Goal: Use online tool/utility: Utilize a website feature to perform a specific function

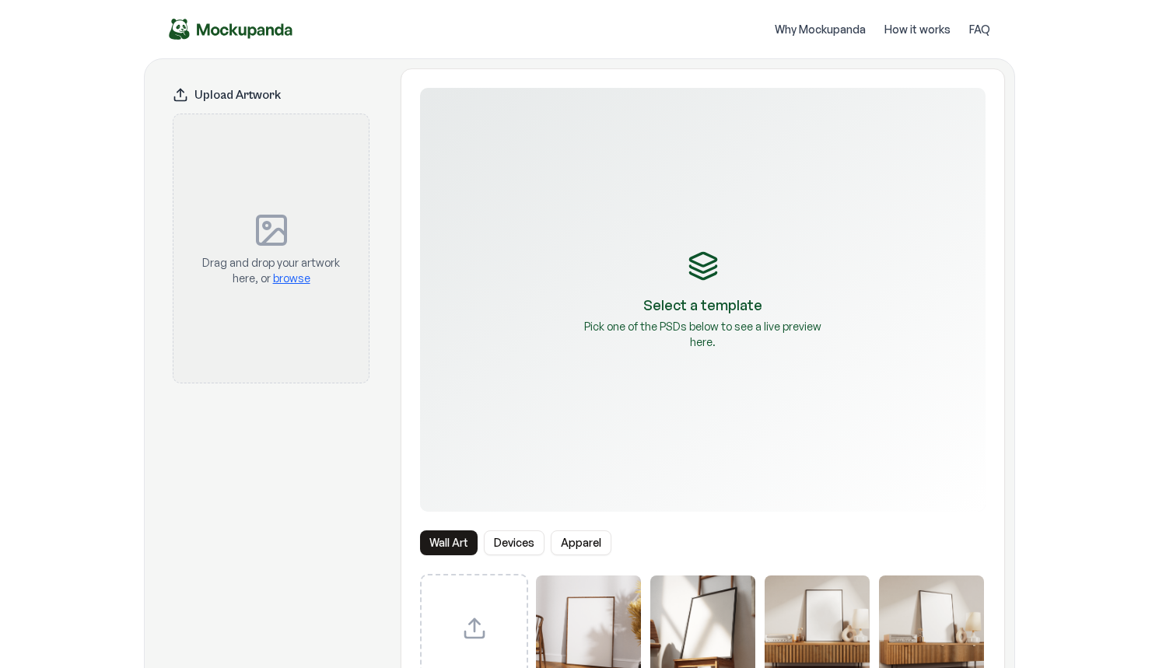
click at [225, 34] on img "Mockupanda home" at bounding box center [231, 29] width 124 height 21
click at [248, 39] on img "Mockupanda home" at bounding box center [231, 29] width 124 height 21
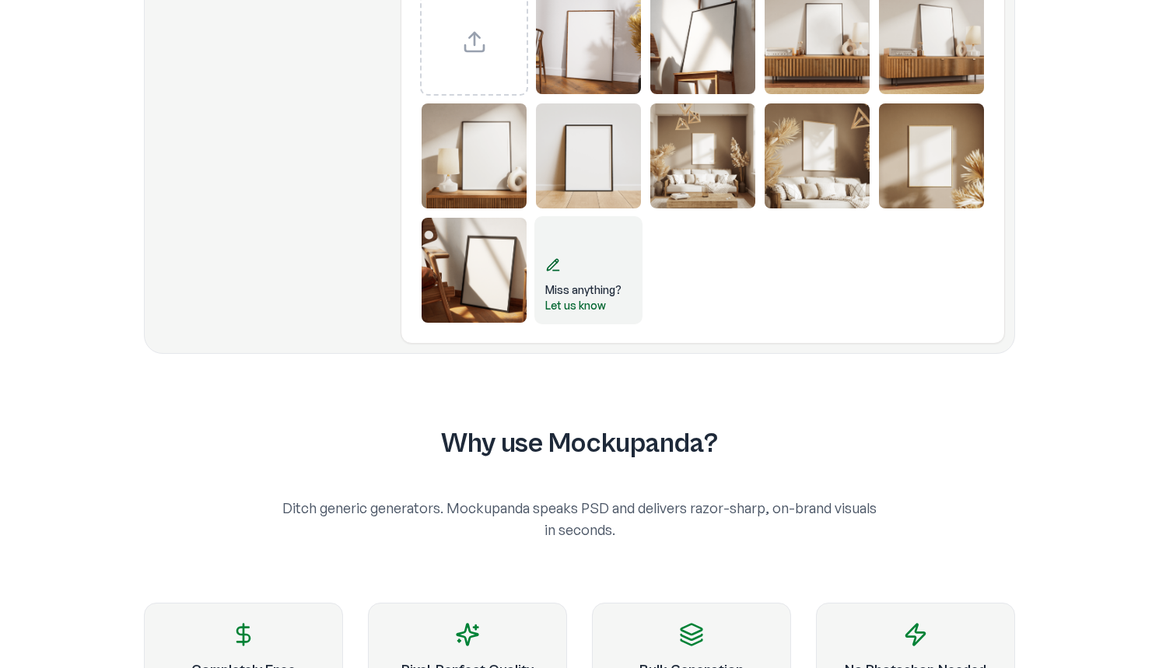
scroll to position [190, 0]
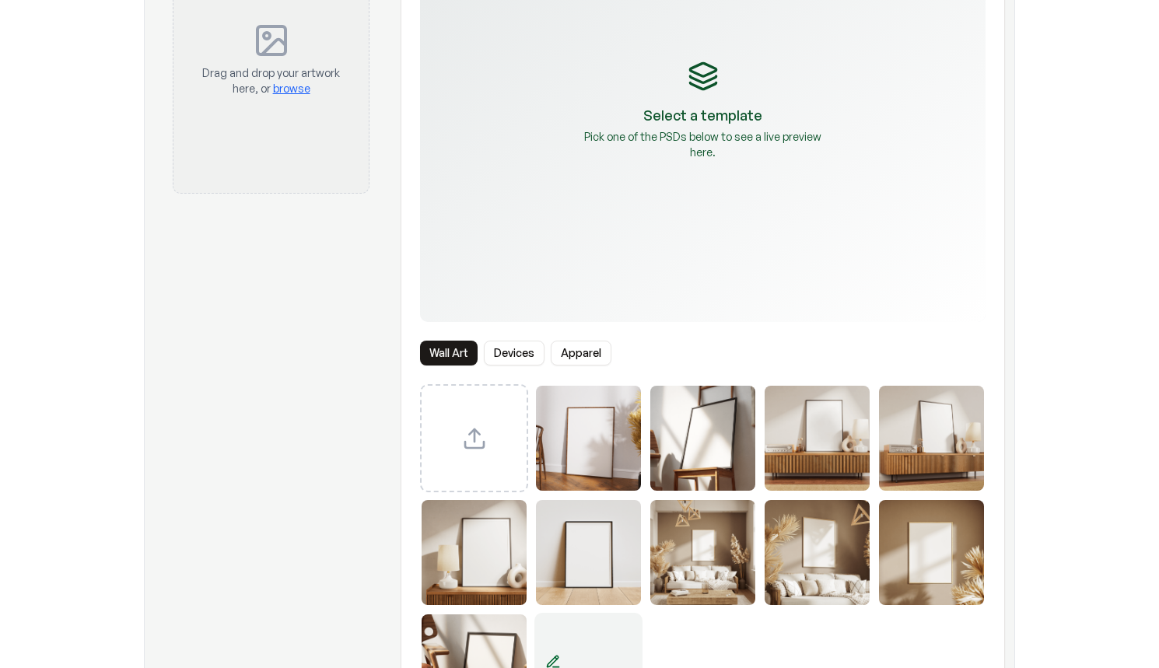
click at [589, 352] on button "Apparel" at bounding box center [581, 353] width 61 height 25
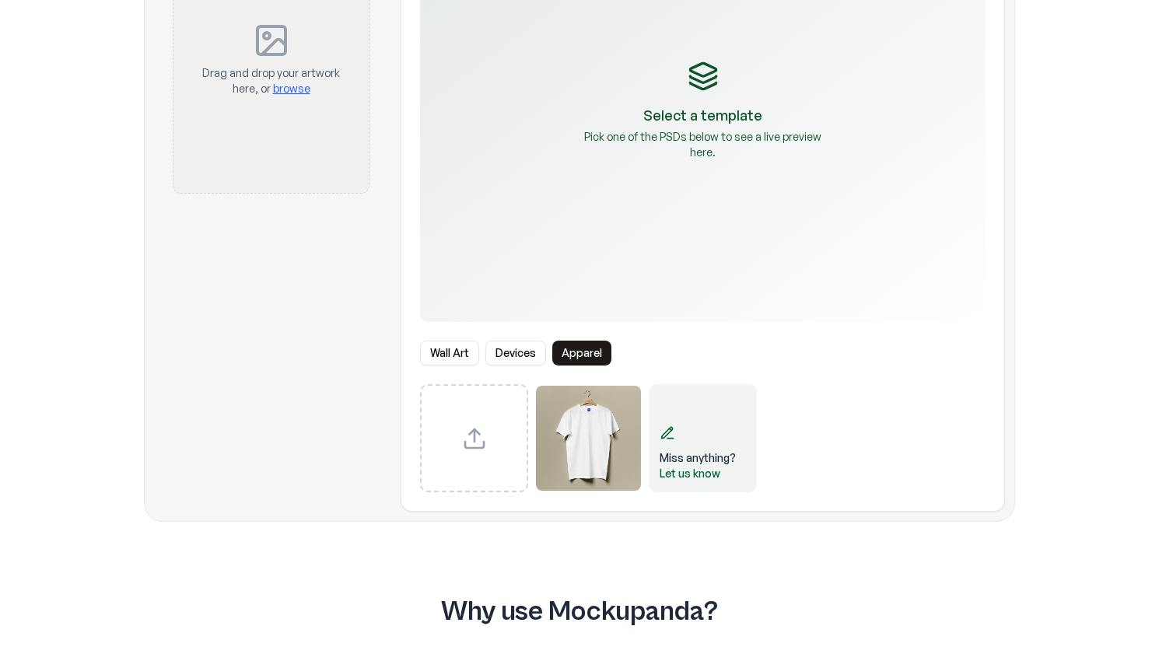
click at [518, 352] on button "Devices" at bounding box center [516, 353] width 61 height 25
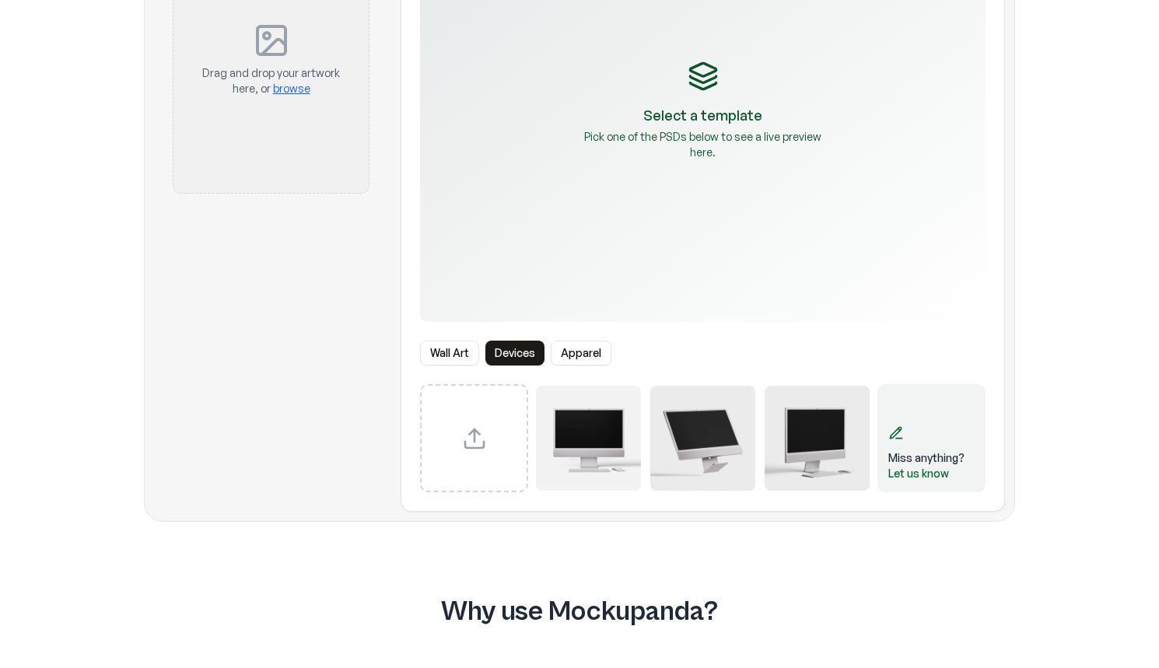
click at [798, 440] on img "Select template iMac Mockup 3" at bounding box center [817, 438] width 105 height 105
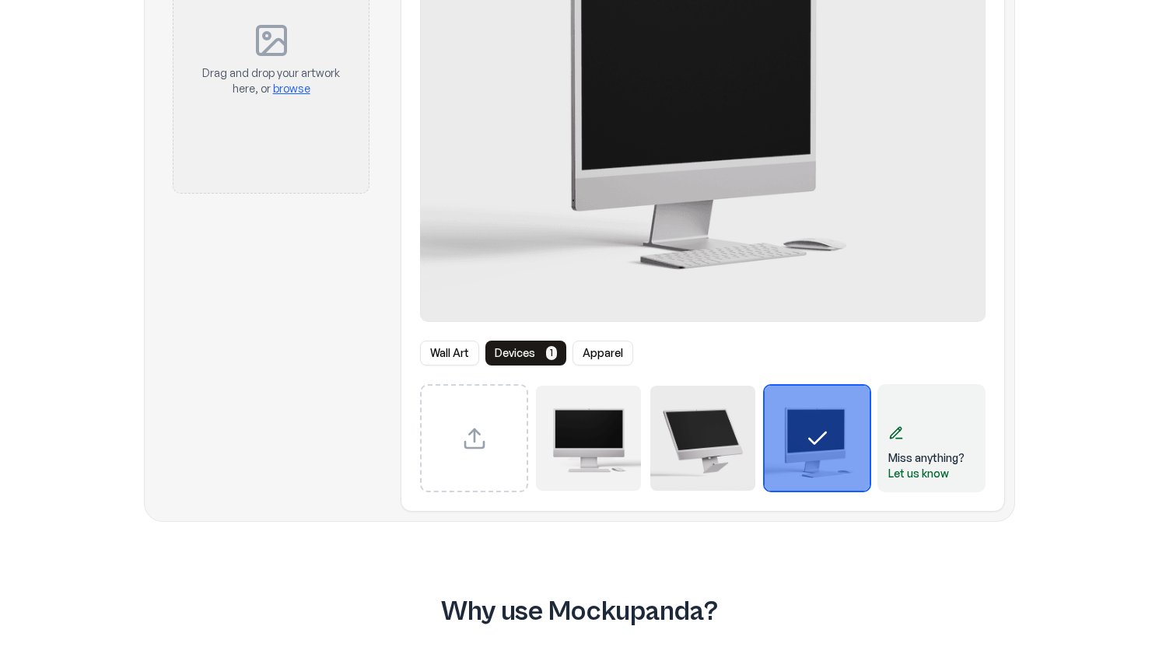
click at [683, 434] on img "Select template iMac Mockup 2" at bounding box center [702, 438] width 105 height 105
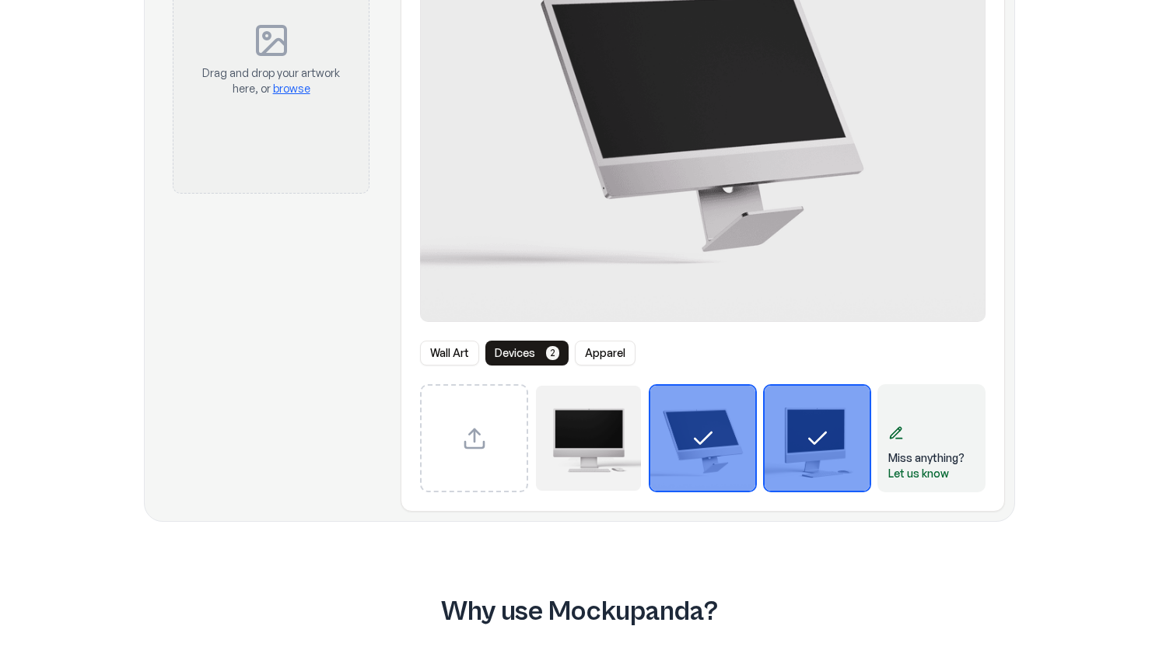
click at [574, 433] on img "Select template iMac Mockup 1" at bounding box center [588, 438] width 105 height 105
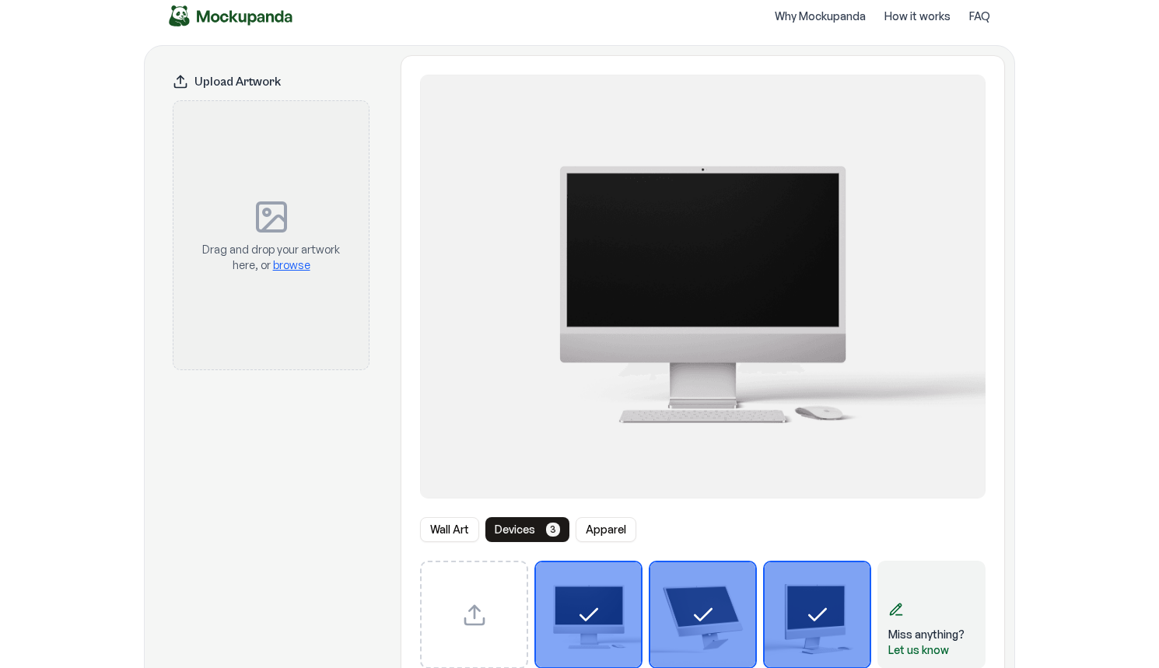
scroll to position [12, 0]
click at [454, 528] on button "Wall Art" at bounding box center [449, 530] width 59 height 25
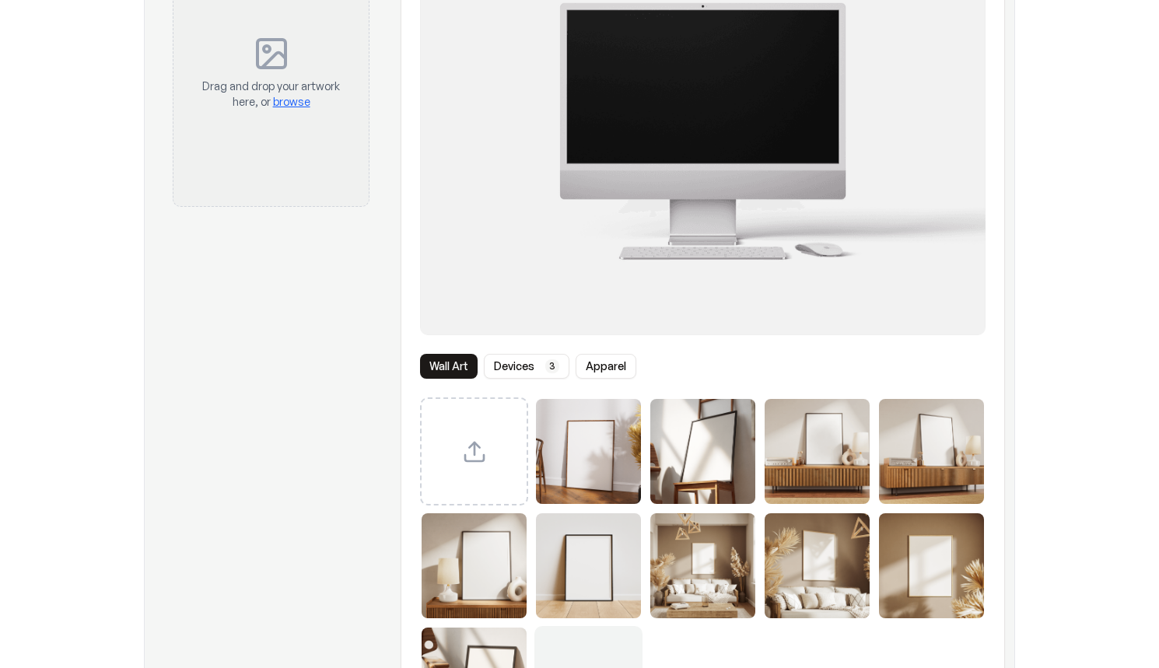
scroll to position [181, 0]
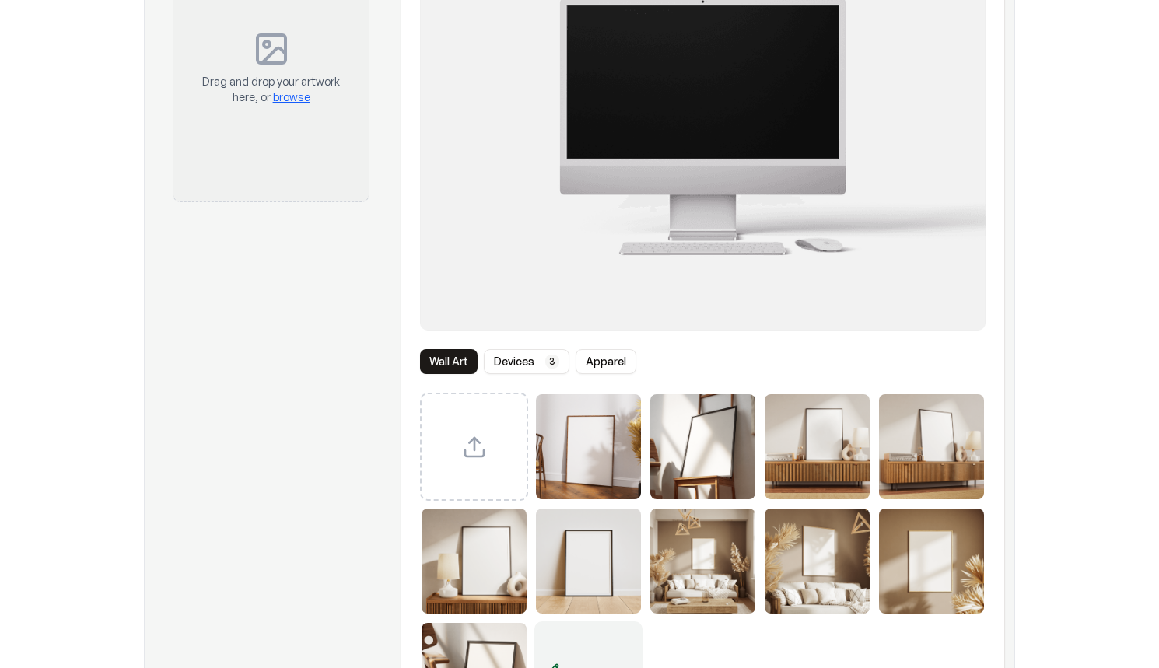
click at [575, 445] on img "Select template Framed Poster" at bounding box center [588, 446] width 105 height 105
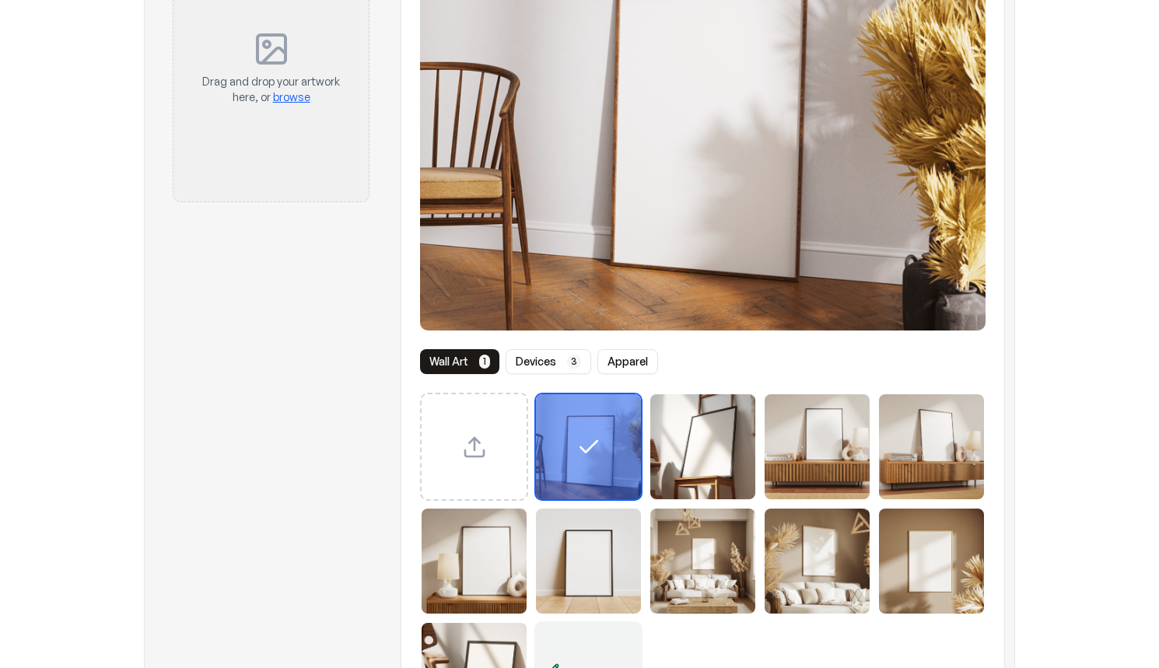
click at [602, 438] on div "Select template Framed Poster" at bounding box center [588, 446] width 105 height 105
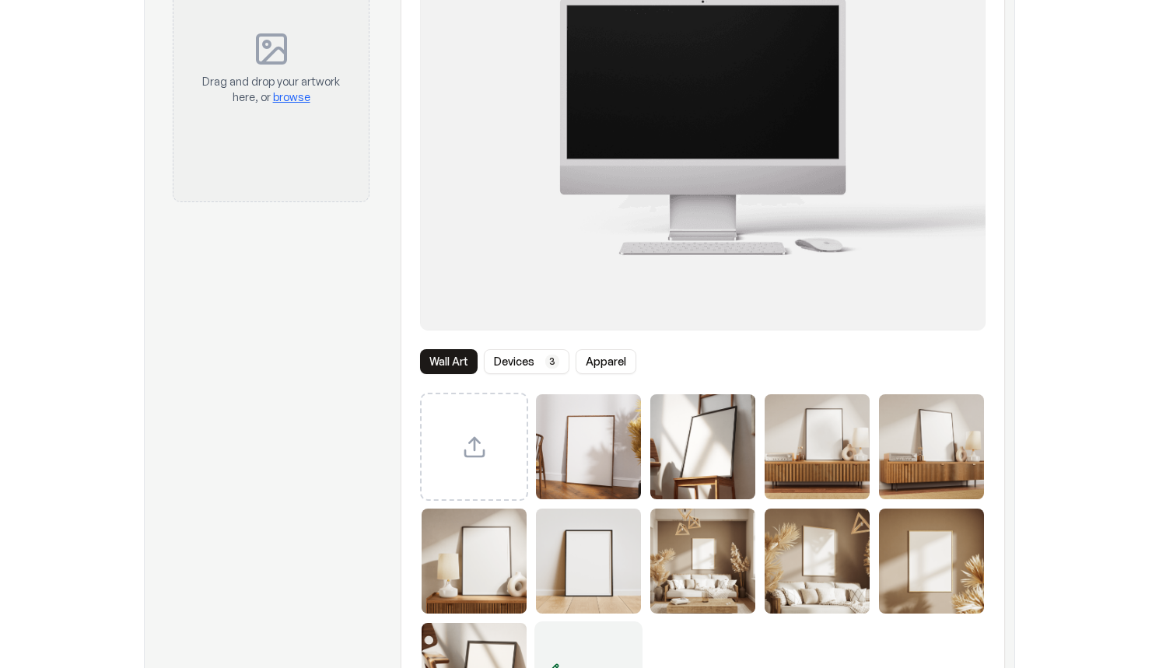
click at [699, 455] on img "Select template Framed Poster 2" at bounding box center [702, 446] width 105 height 105
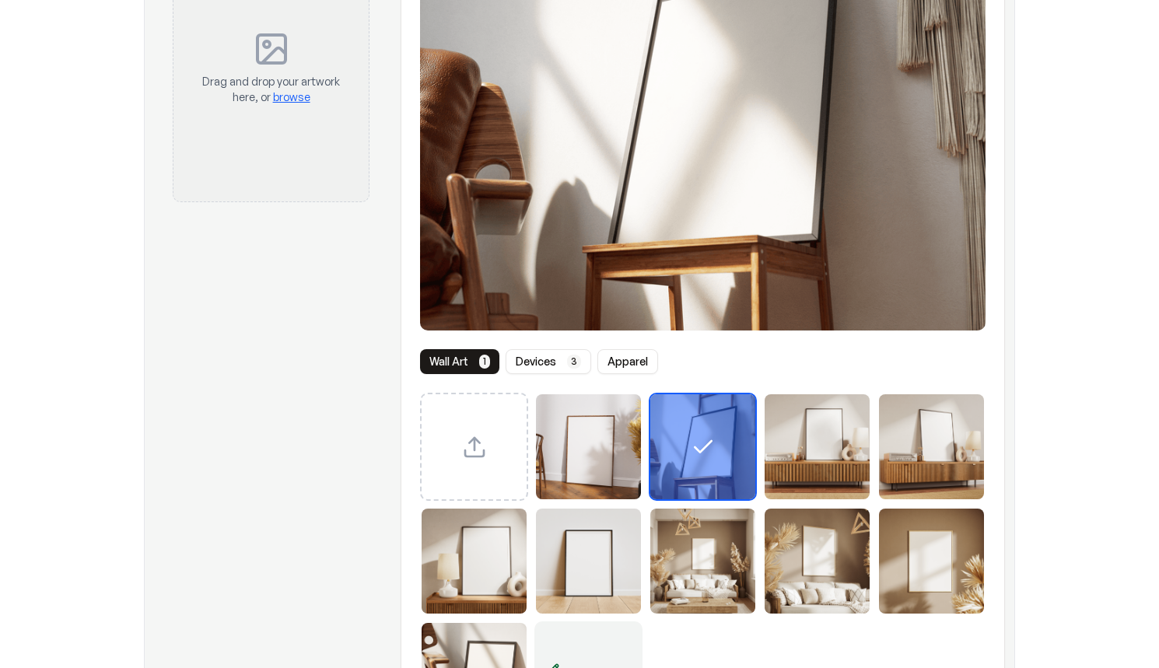
click at [699, 454] on icon "Select template Framed Poster 2" at bounding box center [703, 447] width 25 height 25
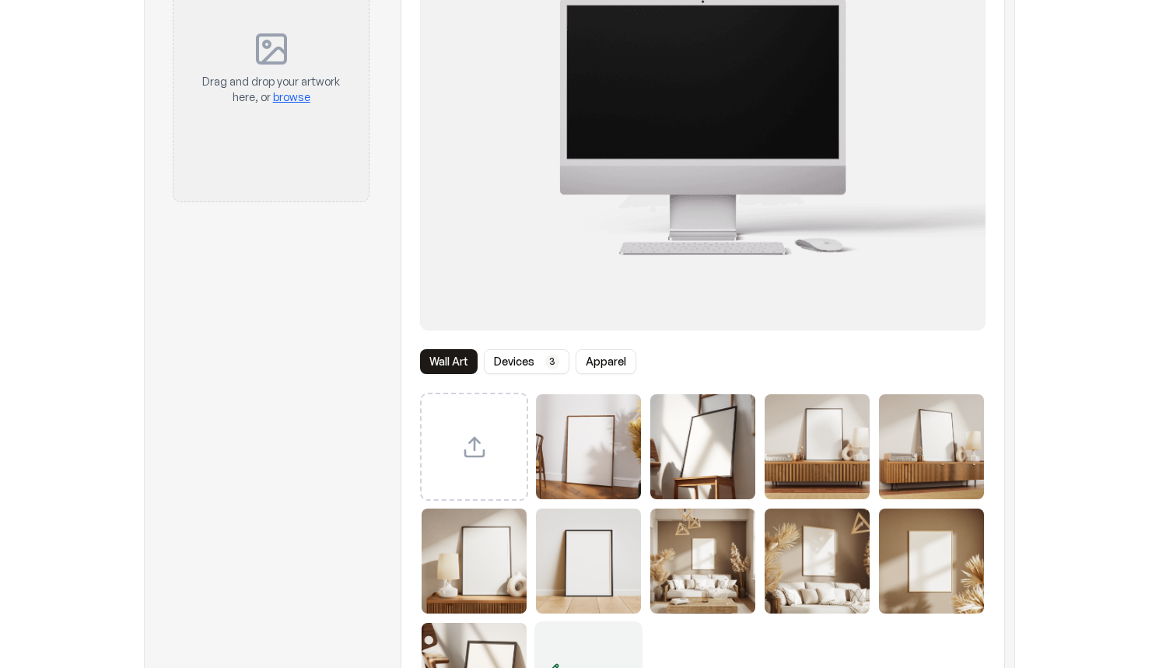
click at [815, 465] on img "Select template Framed Poster 3" at bounding box center [817, 446] width 105 height 105
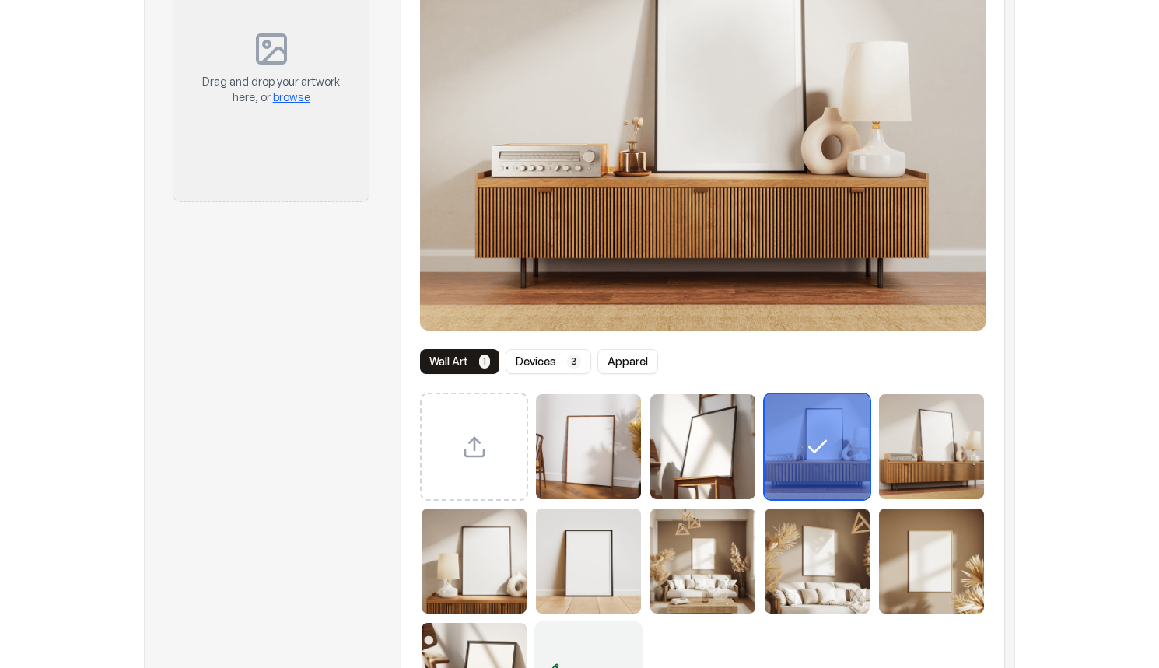
click at [814, 463] on div "Select template Framed Poster 3" at bounding box center [817, 446] width 105 height 105
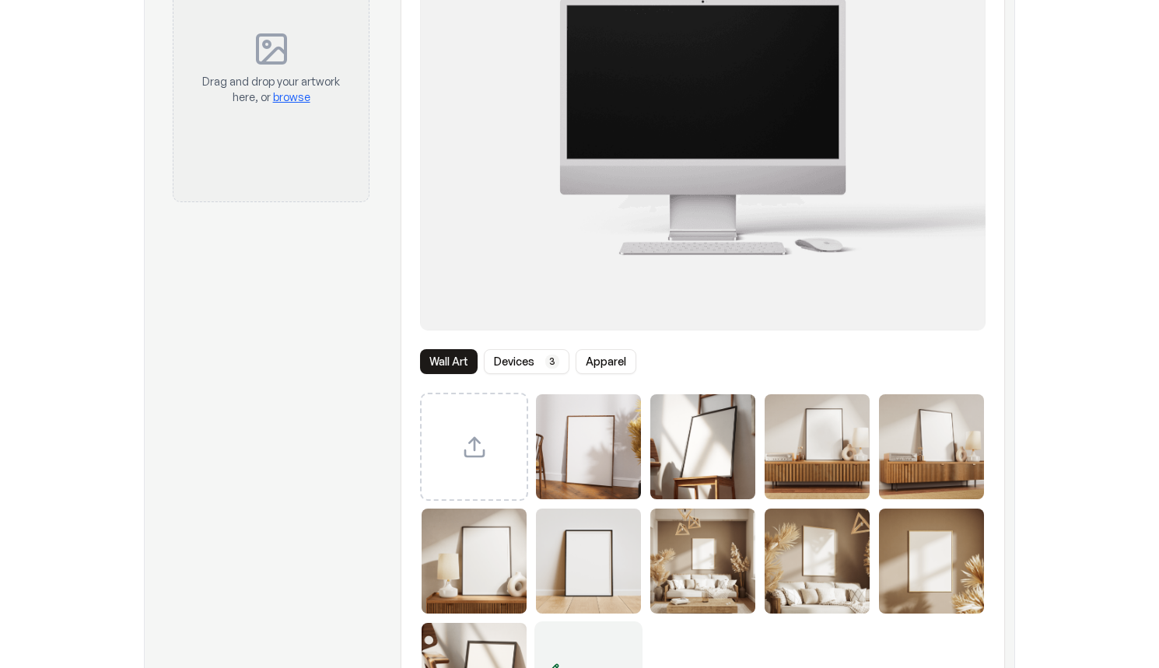
click at [930, 463] on img "Select template Framed Poster 4" at bounding box center [931, 446] width 105 height 105
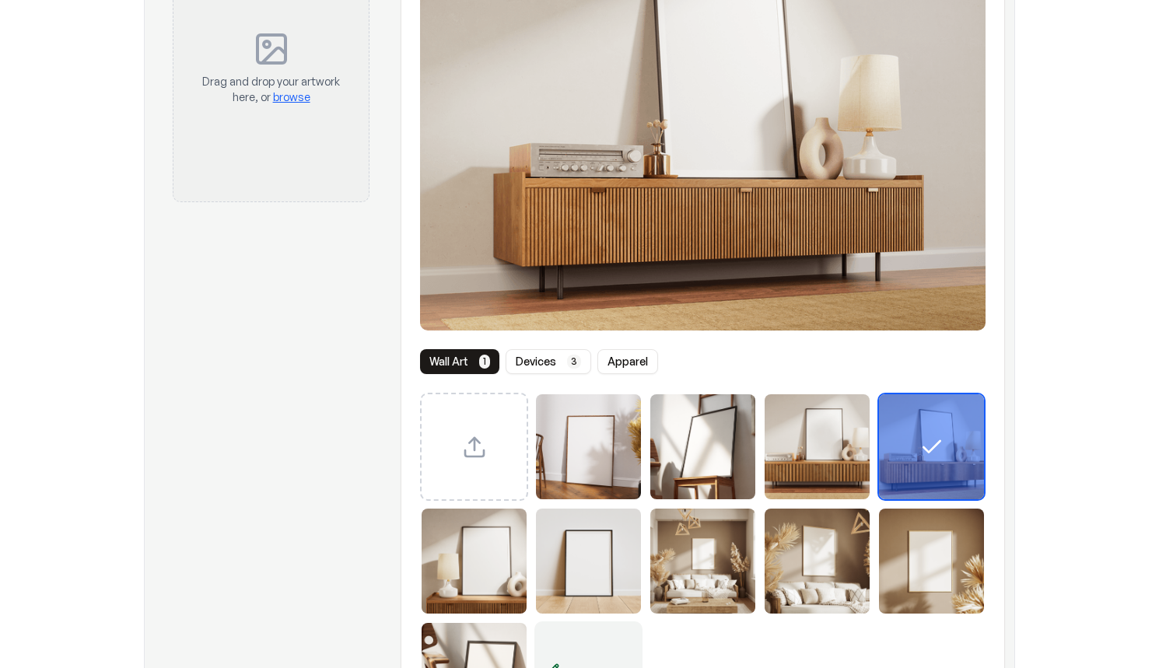
click at [935, 459] on icon "Select template Framed Poster 4" at bounding box center [932, 447] width 25 height 25
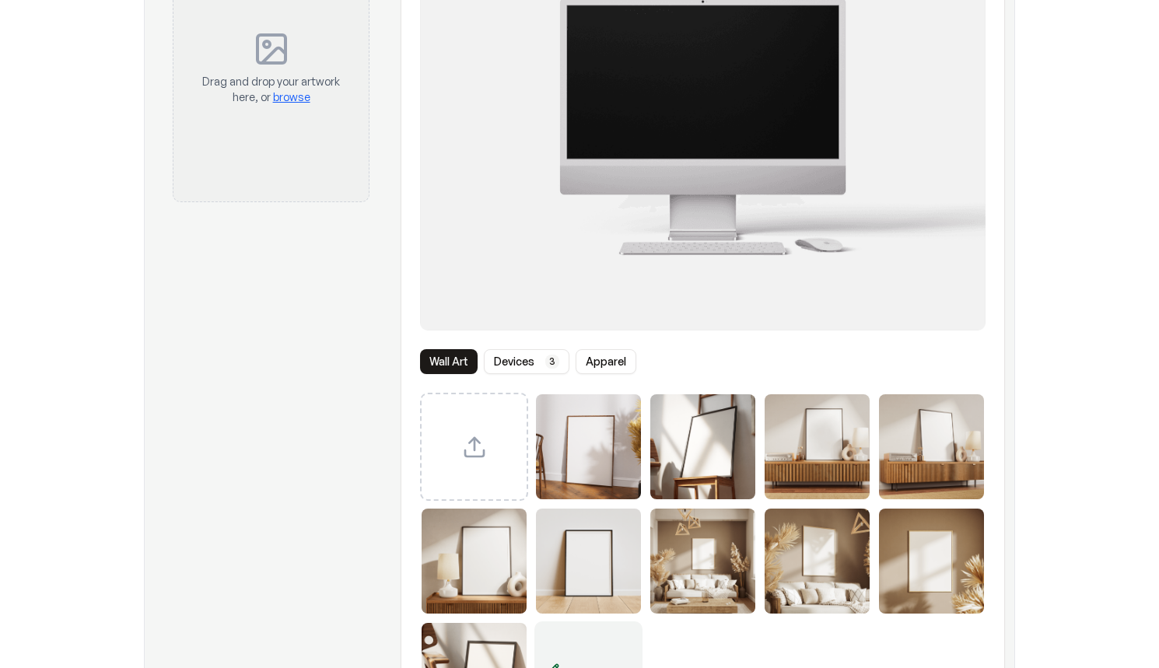
click at [708, 571] on img "Select template Framed Poster 7" at bounding box center [702, 561] width 105 height 105
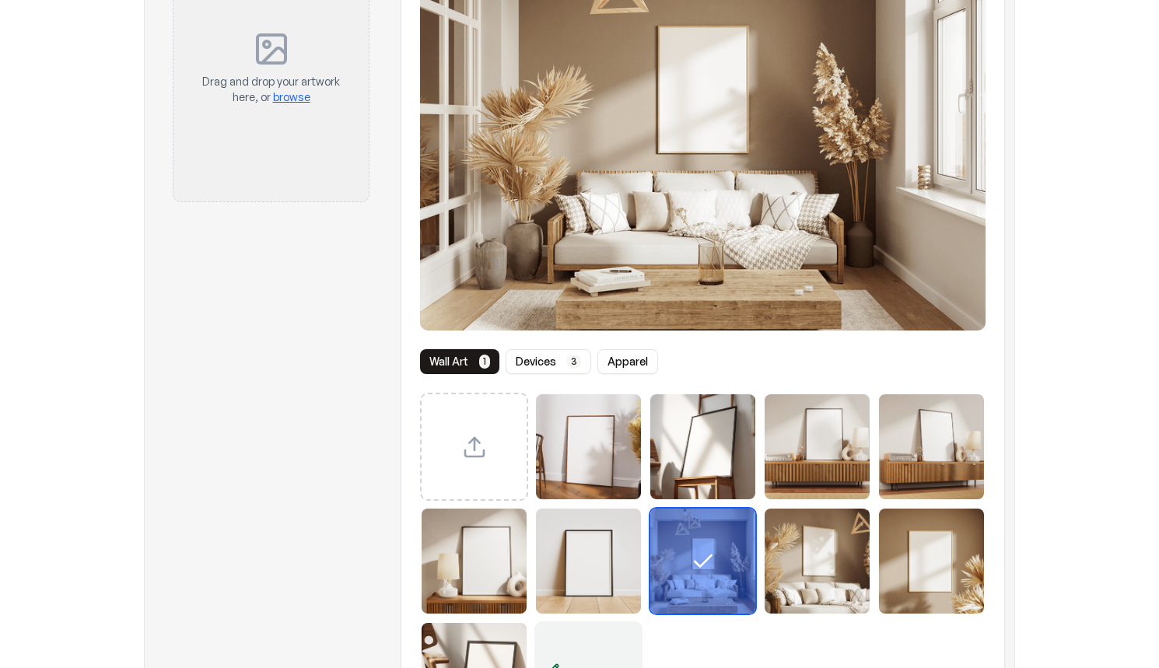
click at [712, 564] on icon "Select template Framed Poster 7" at bounding box center [703, 561] width 25 height 25
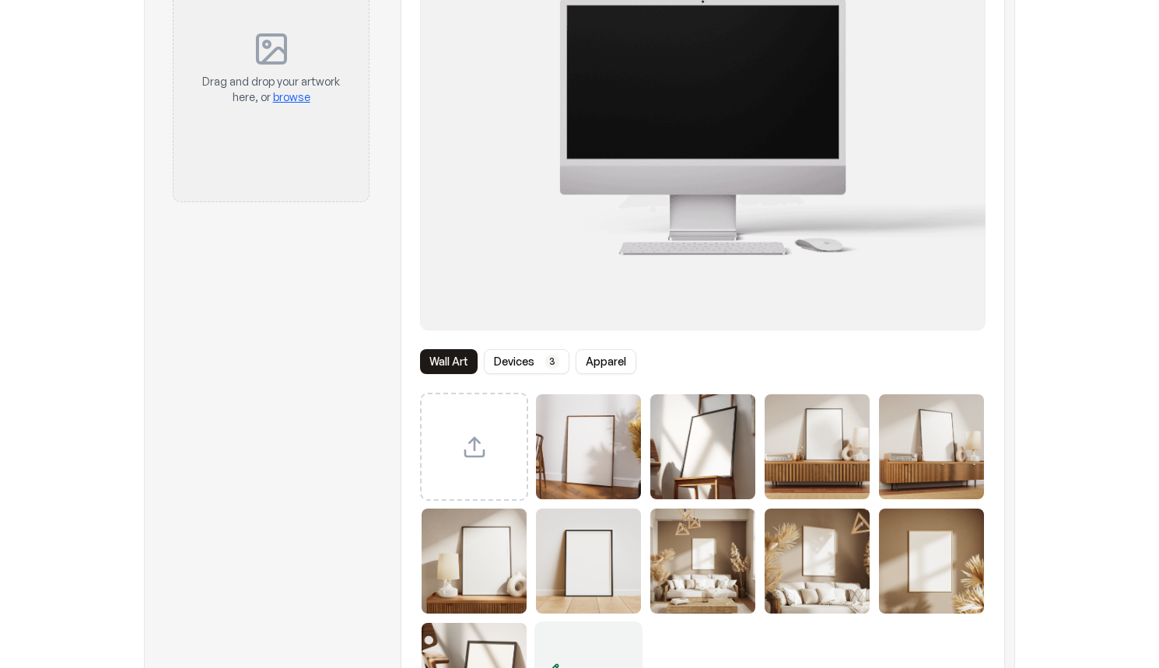
click at [563, 566] on img "Select template Framed Poster 6" at bounding box center [588, 561] width 105 height 105
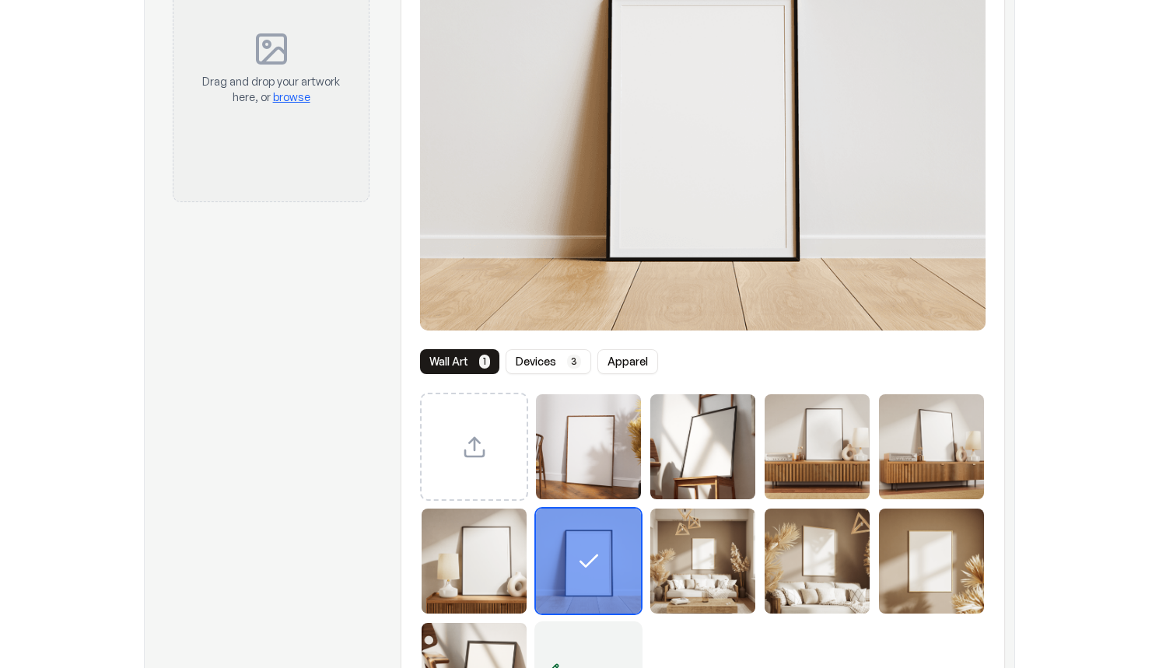
click at [570, 558] on div "Select template Framed Poster 6" at bounding box center [588, 561] width 105 height 105
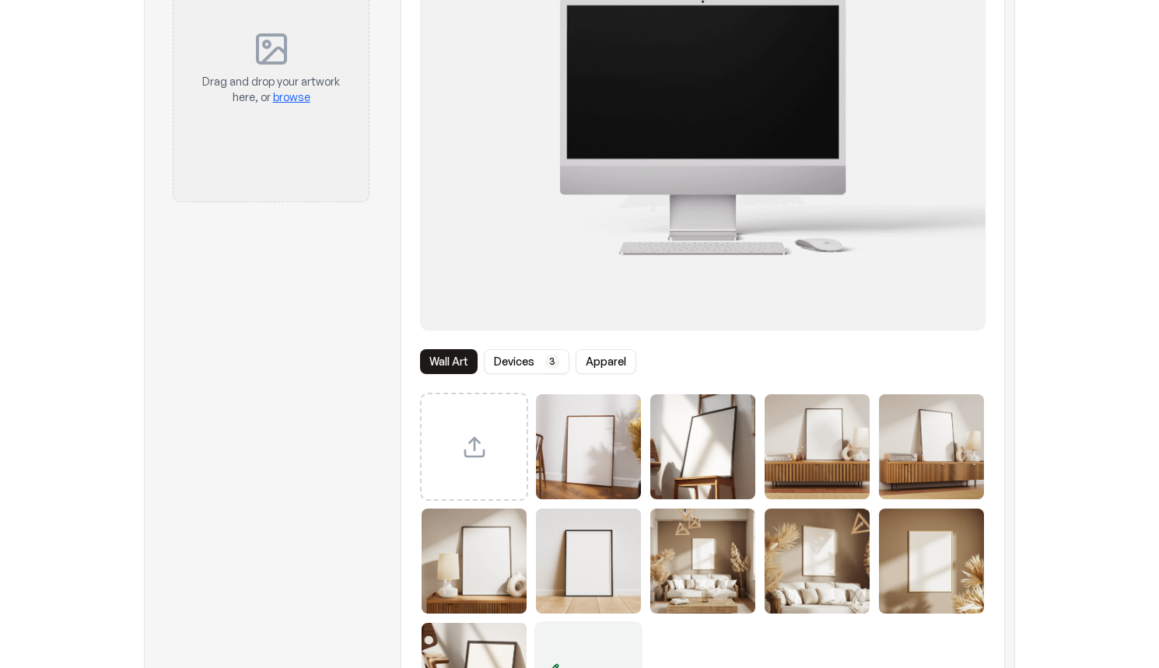
click at [477, 570] on img "Select template Framed Poster 5" at bounding box center [474, 561] width 105 height 105
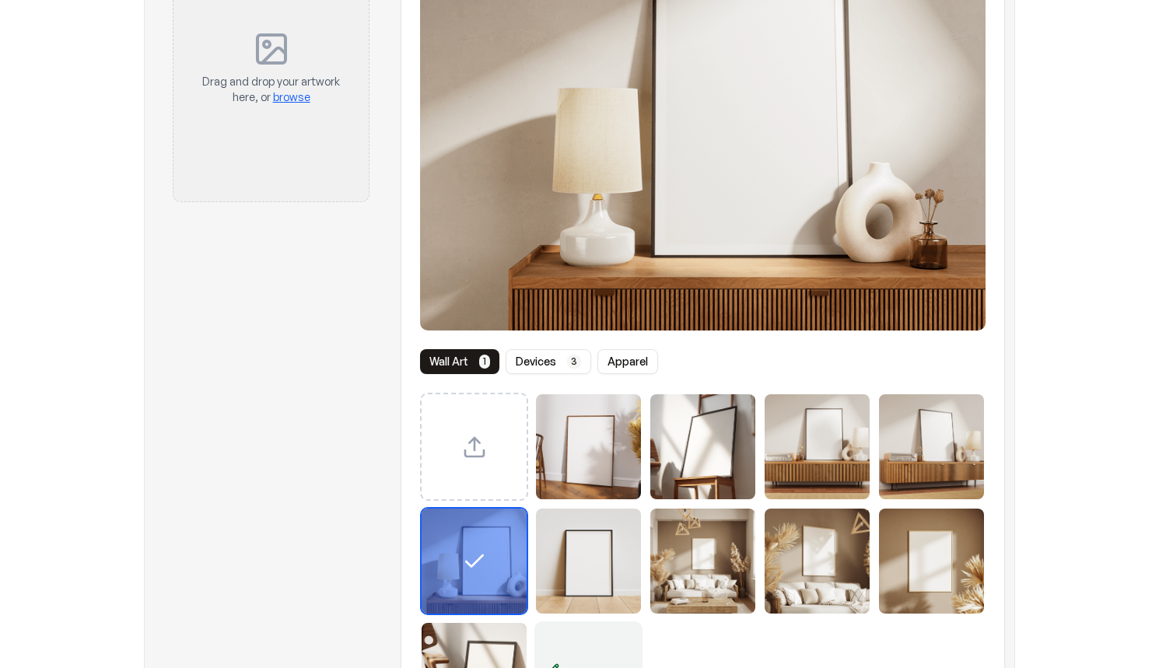
click at [479, 556] on icon "Select template Framed Poster 5" at bounding box center [474, 561] width 25 height 25
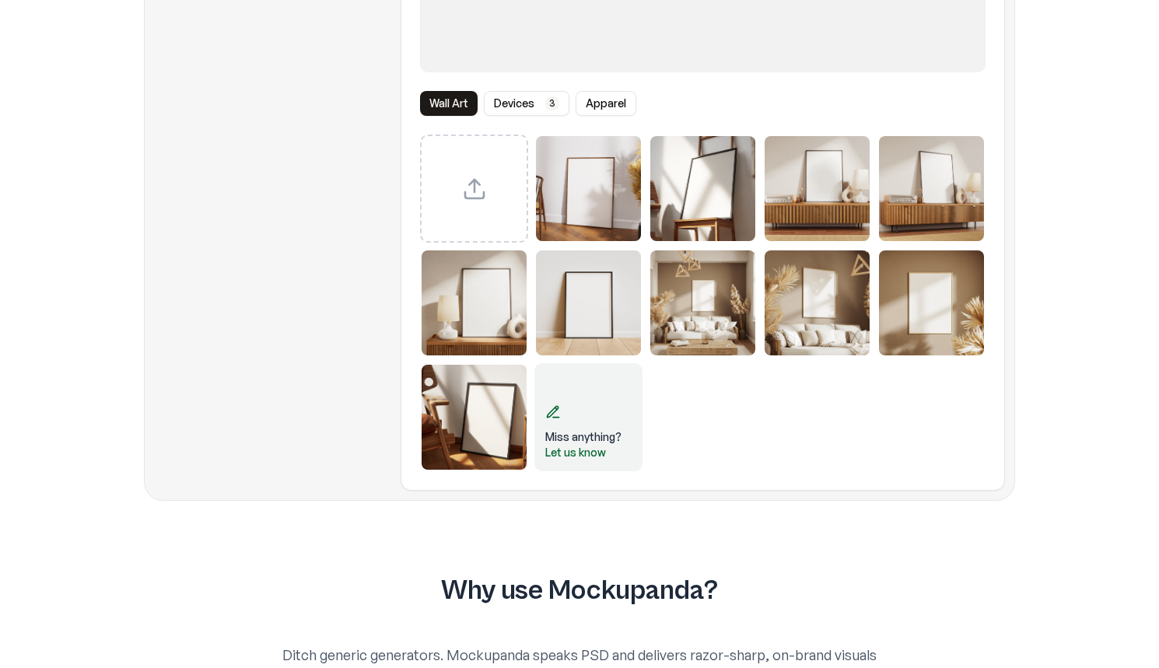
scroll to position [620, 0]
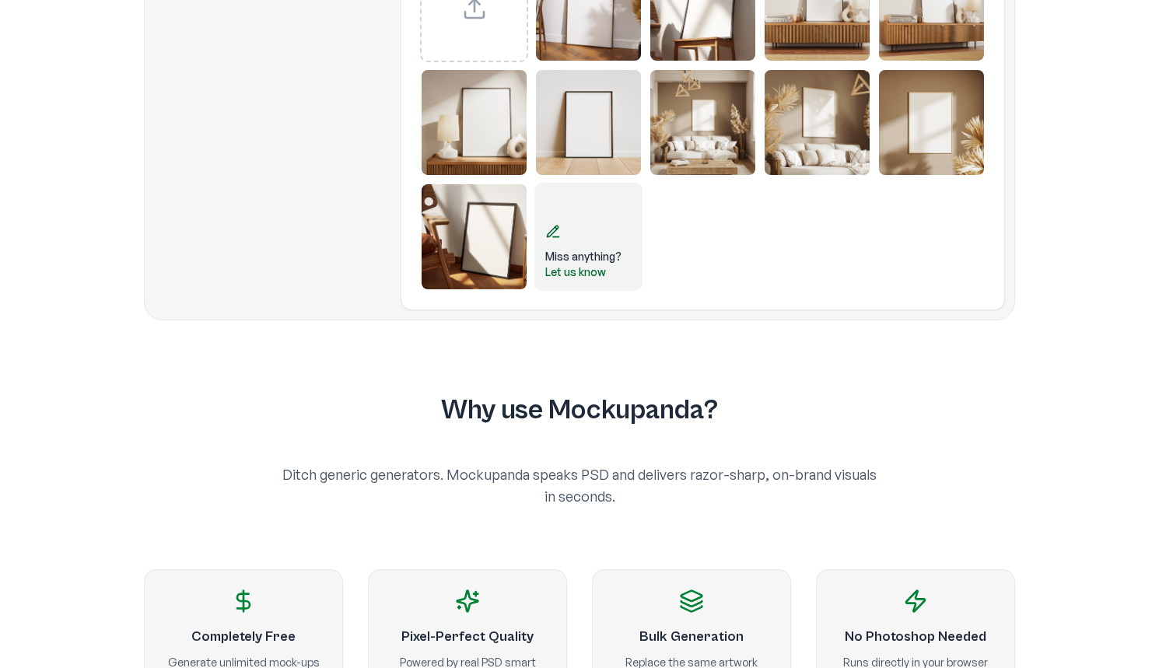
click at [484, 282] on img "Select template Framed Poster 10" at bounding box center [474, 236] width 105 height 105
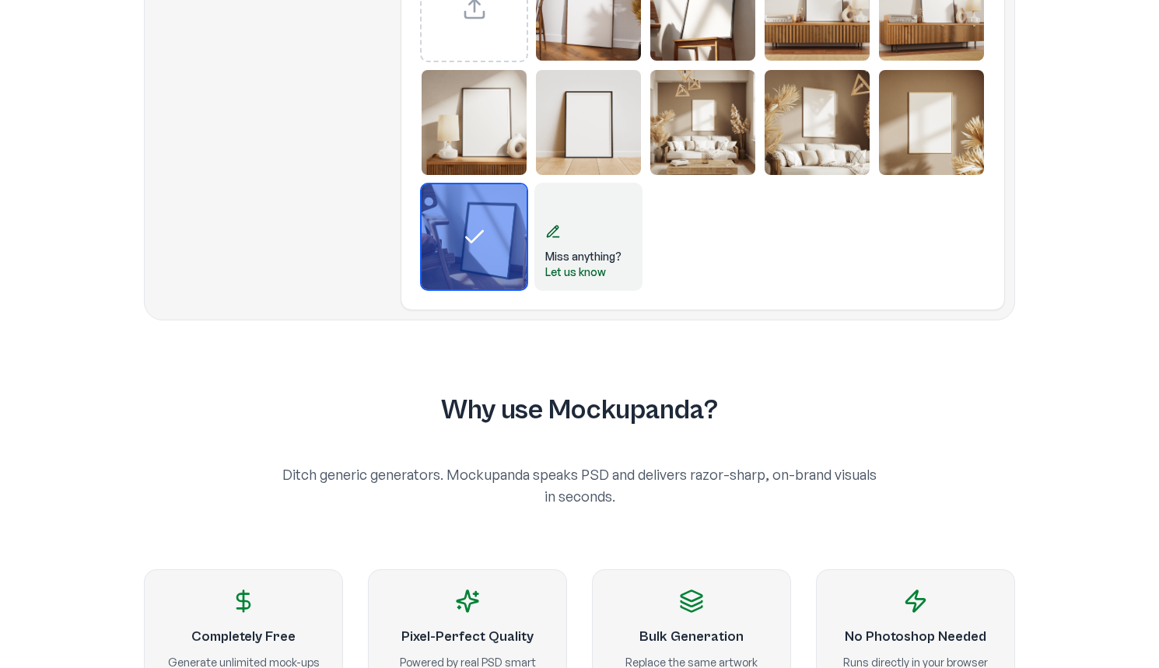
click at [484, 268] on div "Select template Framed Poster 10" at bounding box center [474, 236] width 105 height 105
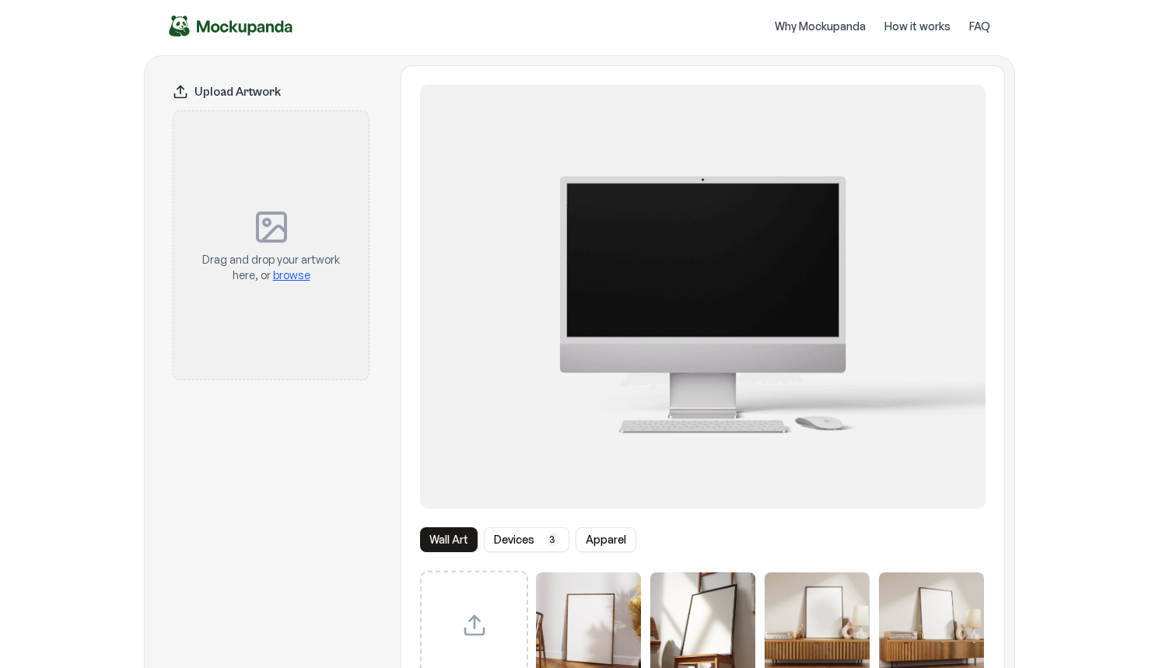
scroll to position [0, 0]
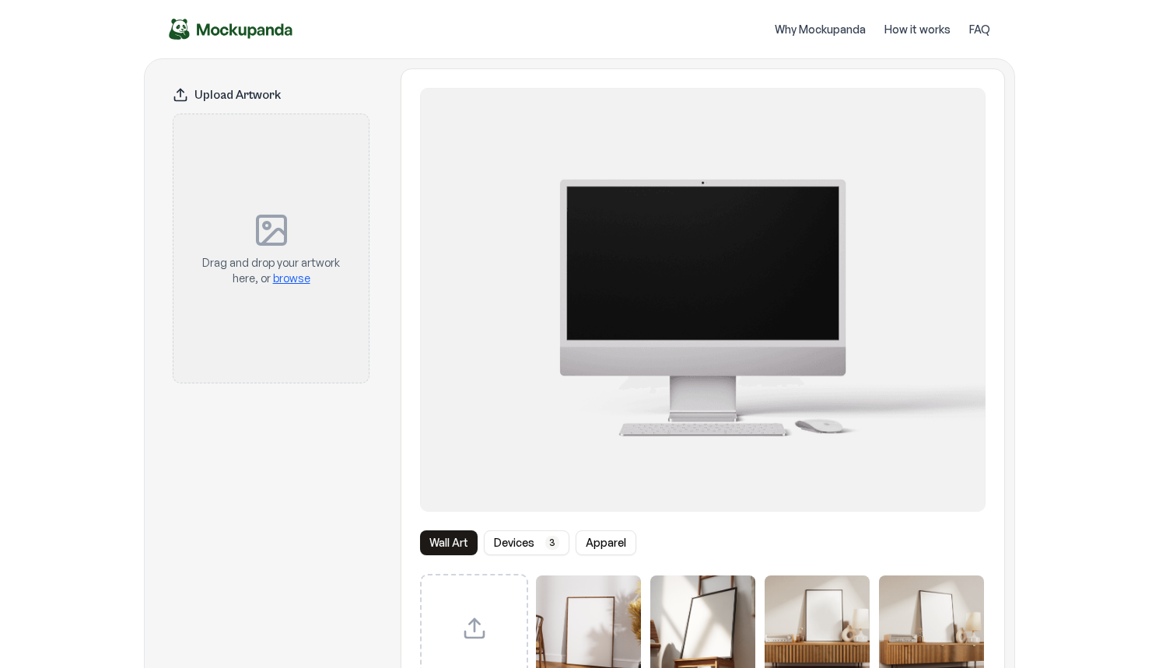
click at [293, 186] on div "Drag and drop your artwork here, or browse" at bounding box center [270, 248] width 145 height 219
